Goal: Task Accomplishment & Management: Complete application form

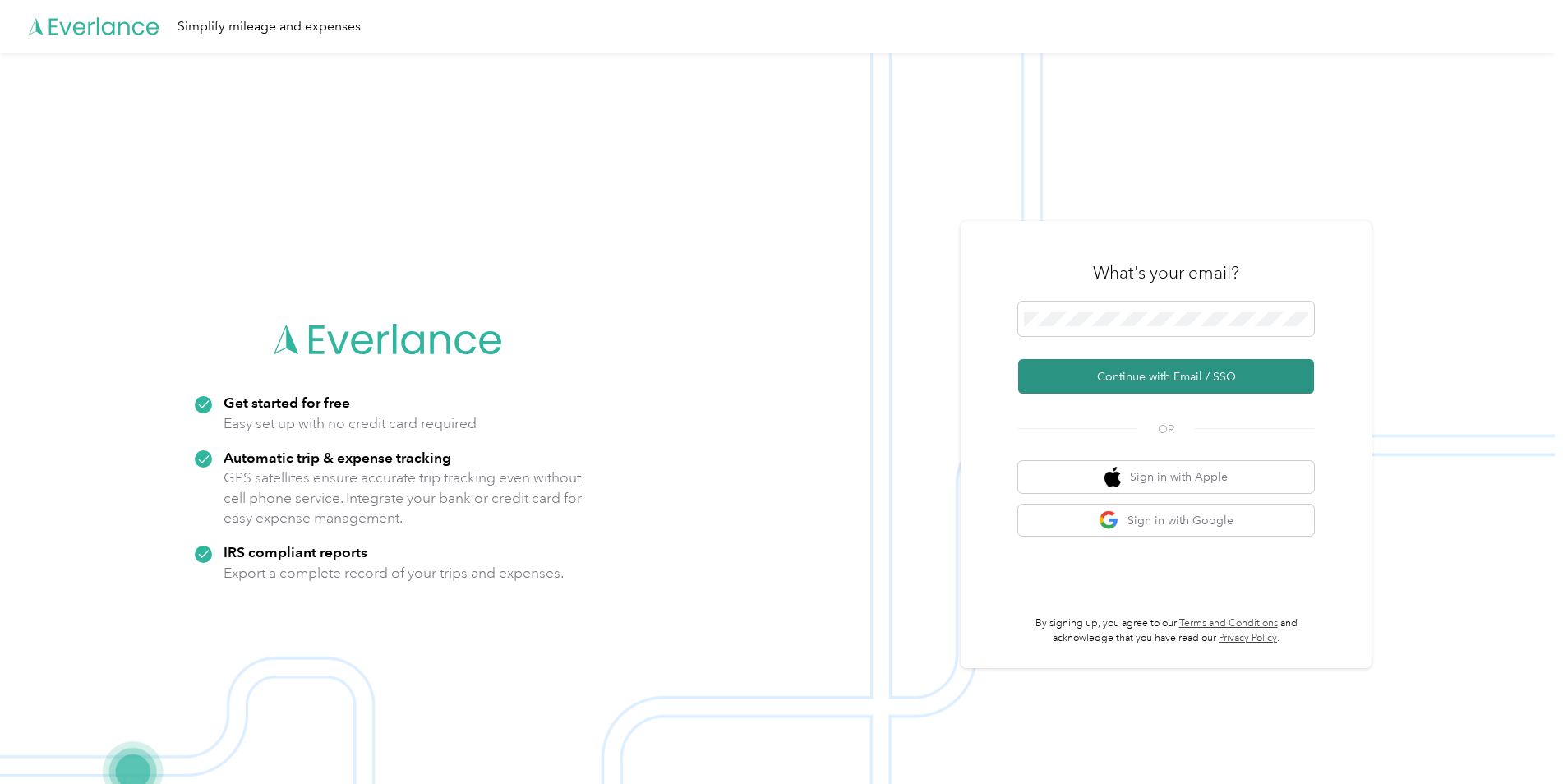
click at [1152, 374] on button "Continue with Email / SSO" at bounding box center [1166, 376] width 296 height 34
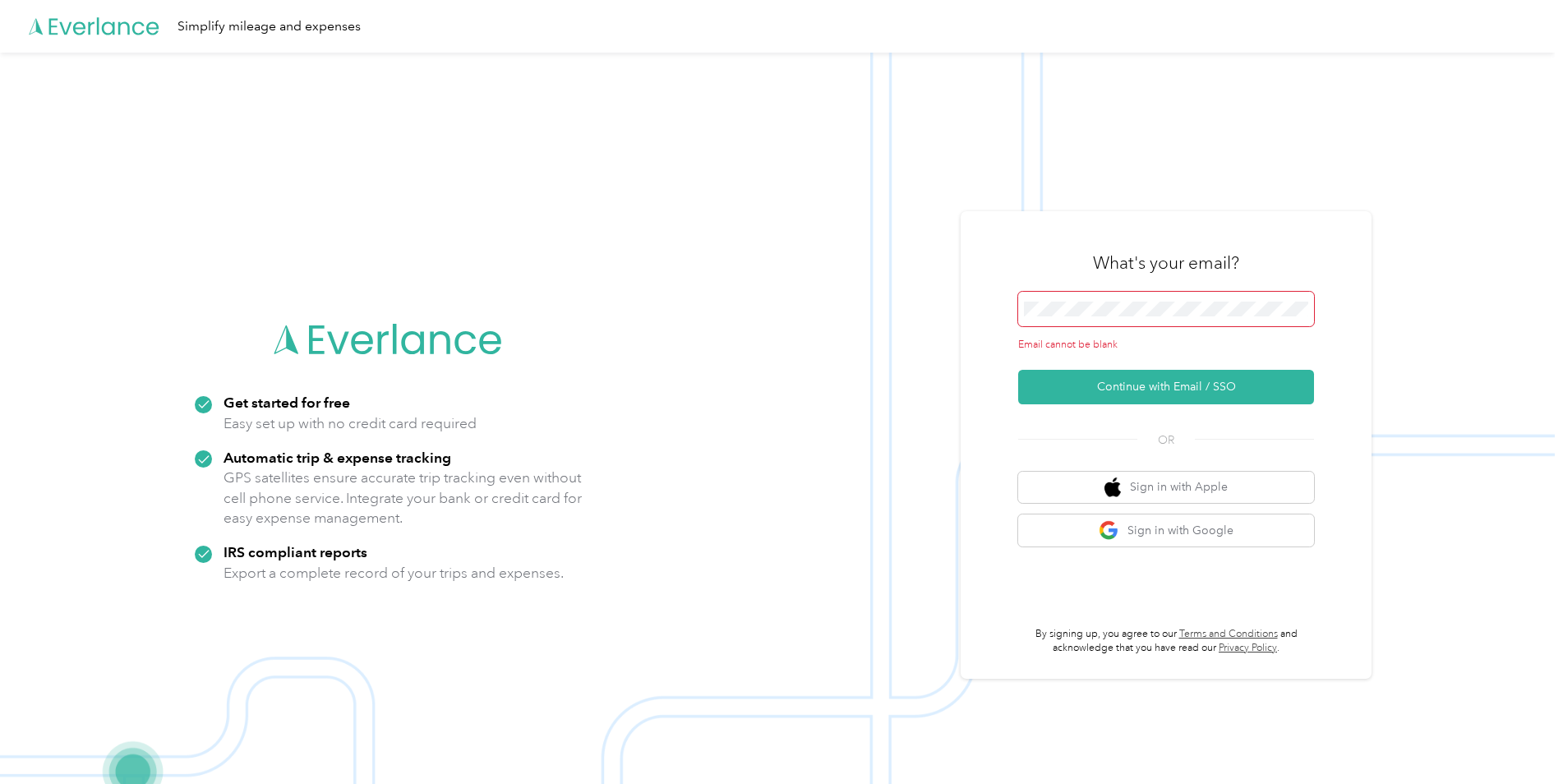
click at [1082, 319] on span at bounding box center [1166, 308] width 296 height 34
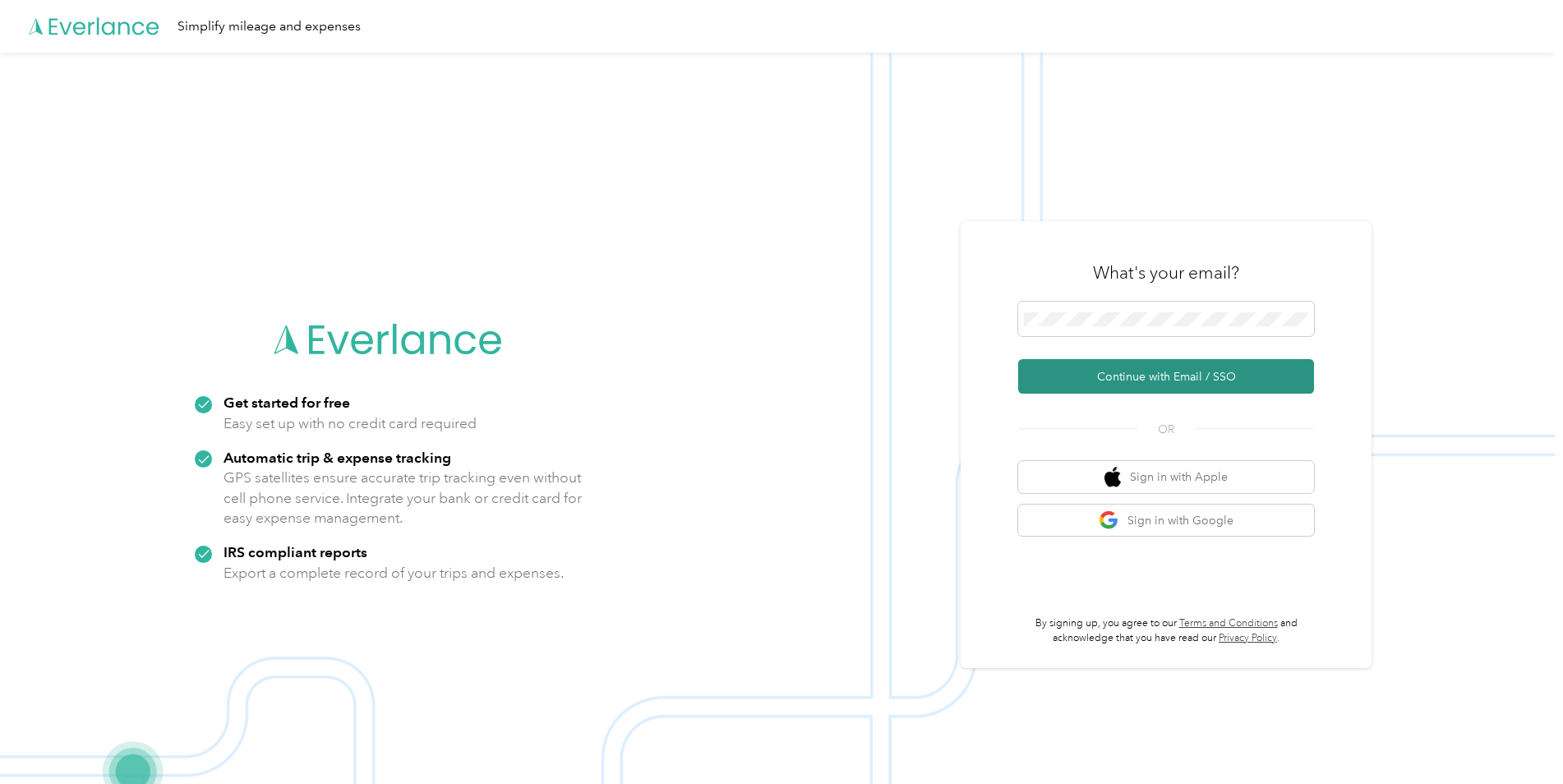
click at [1106, 377] on button "Continue with Email / SSO" at bounding box center [1166, 376] width 296 height 34
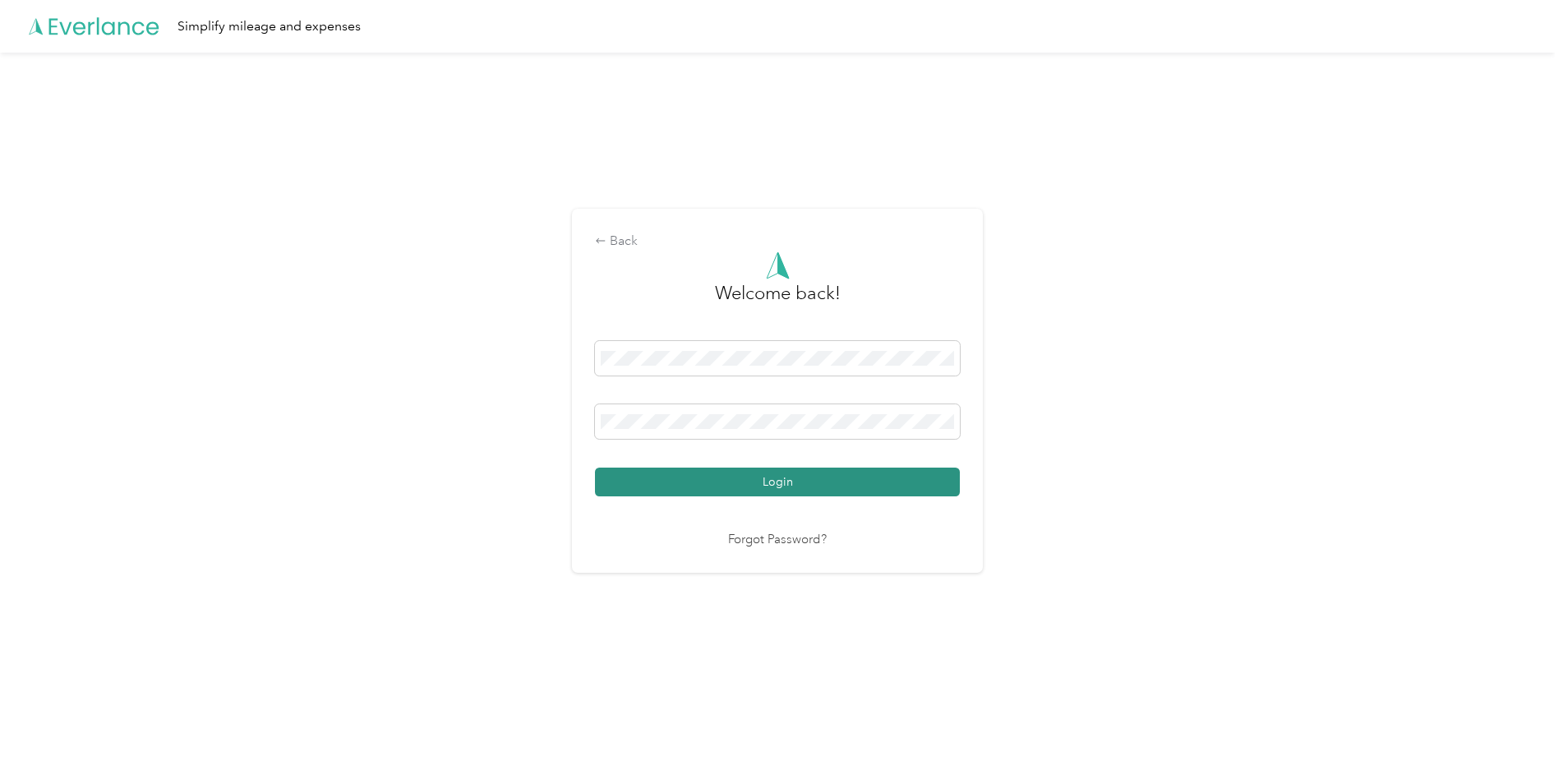
click at [762, 485] on button "Login" at bounding box center [778, 481] width 365 height 28
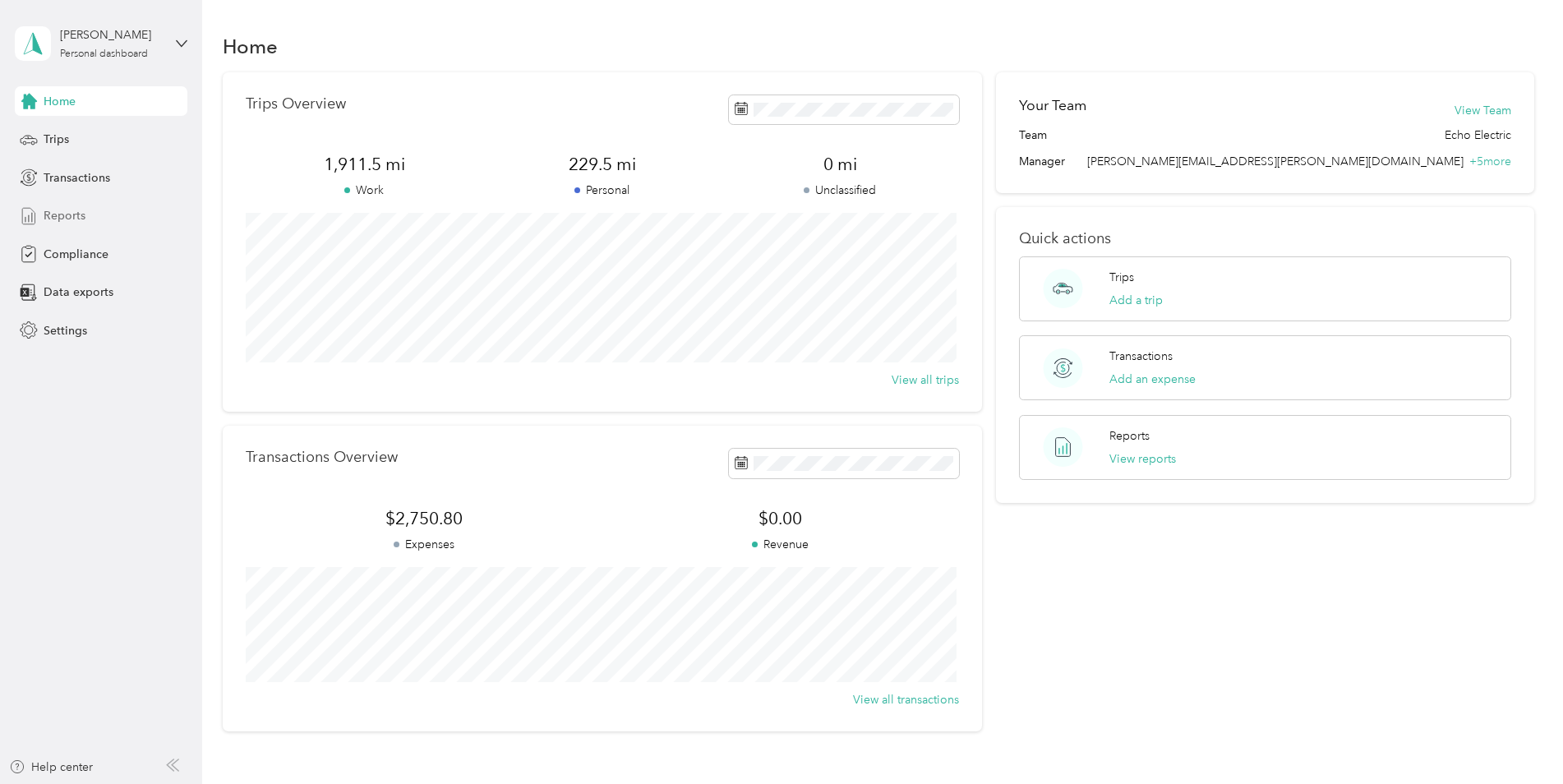
click at [74, 214] on span "Reports" at bounding box center [64, 215] width 42 height 18
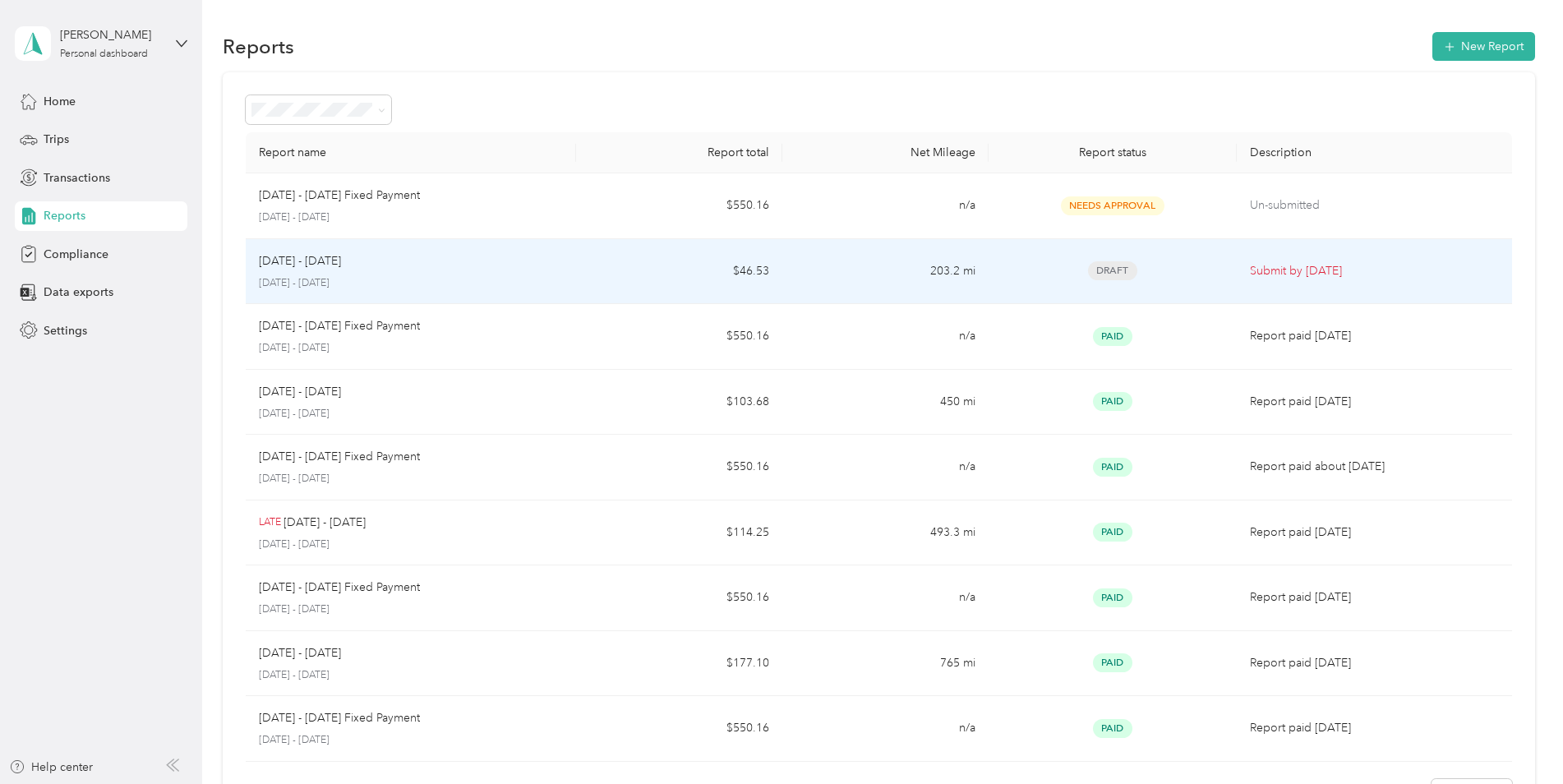
click at [340, 264] on p "[DATE] - [DATE]" at bounding box center [300, 261] width 82 height 18
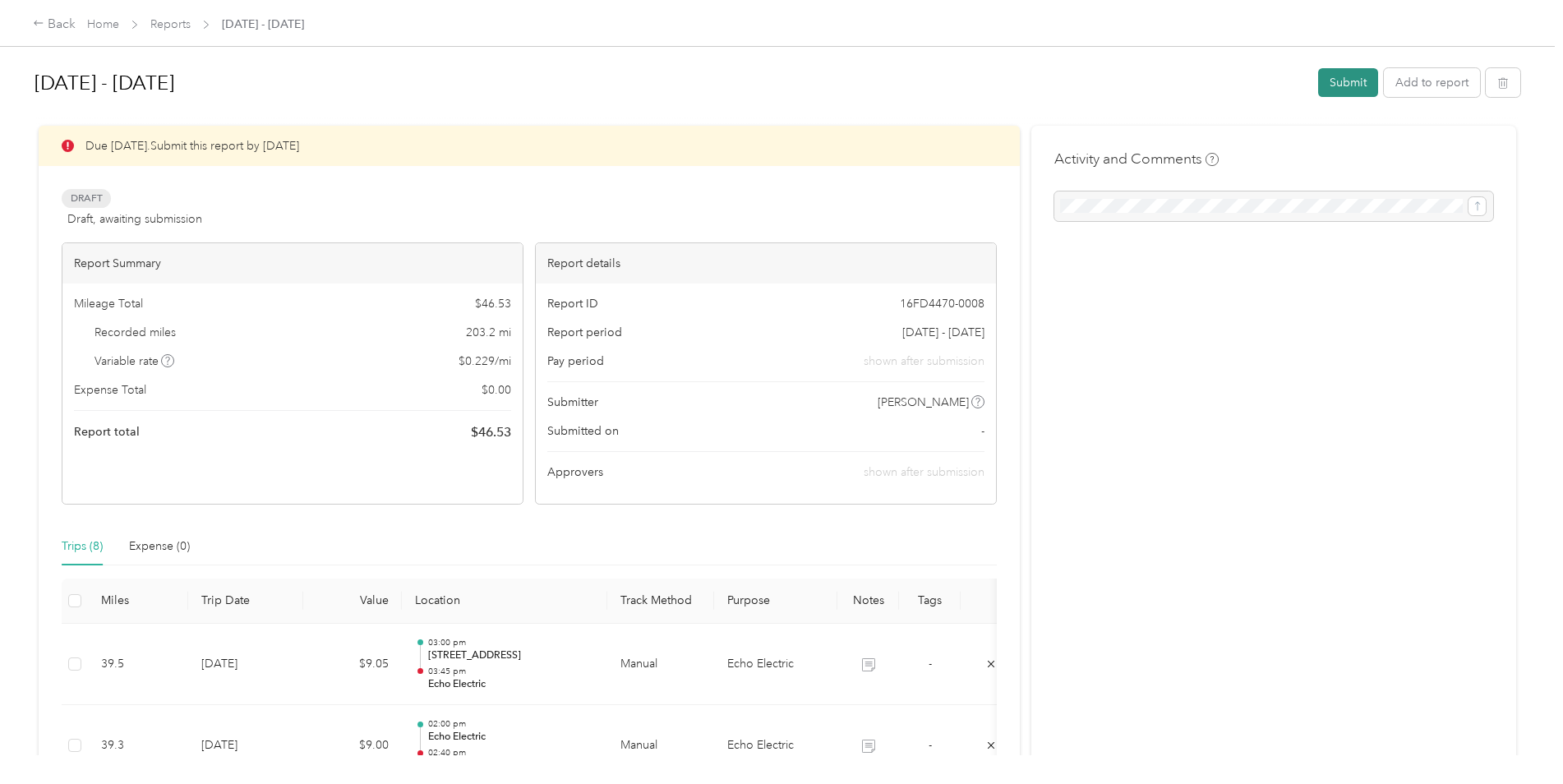
click at [1321, 85] on button "Submit" at bounding box center [1348, 82] width 60 height 28
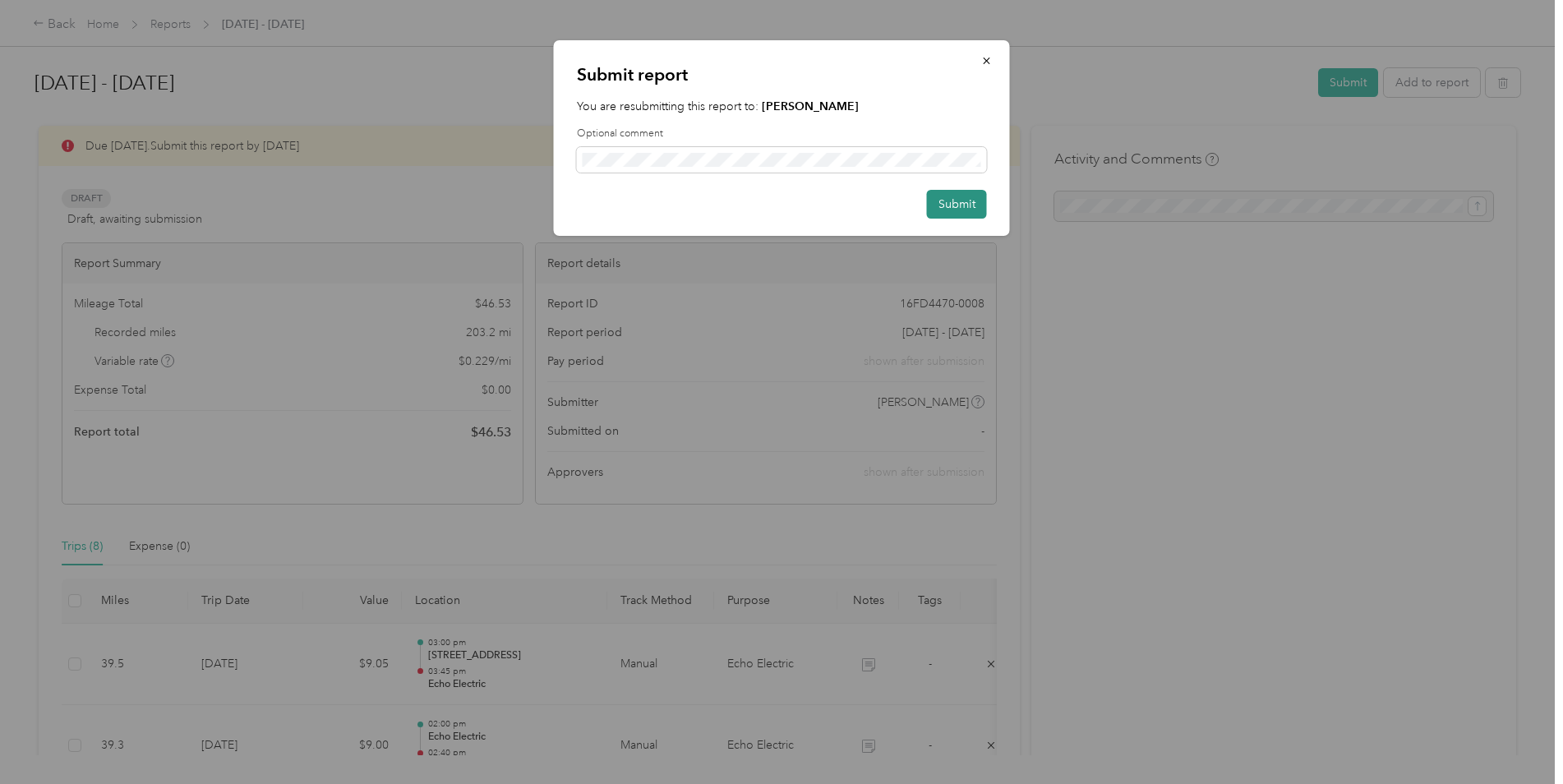
click at [943, 200] on button "Submit" at bounding box center [957, 204] width 60 height 28
